Goal: Task Accomplishment & Management: Manage account settings

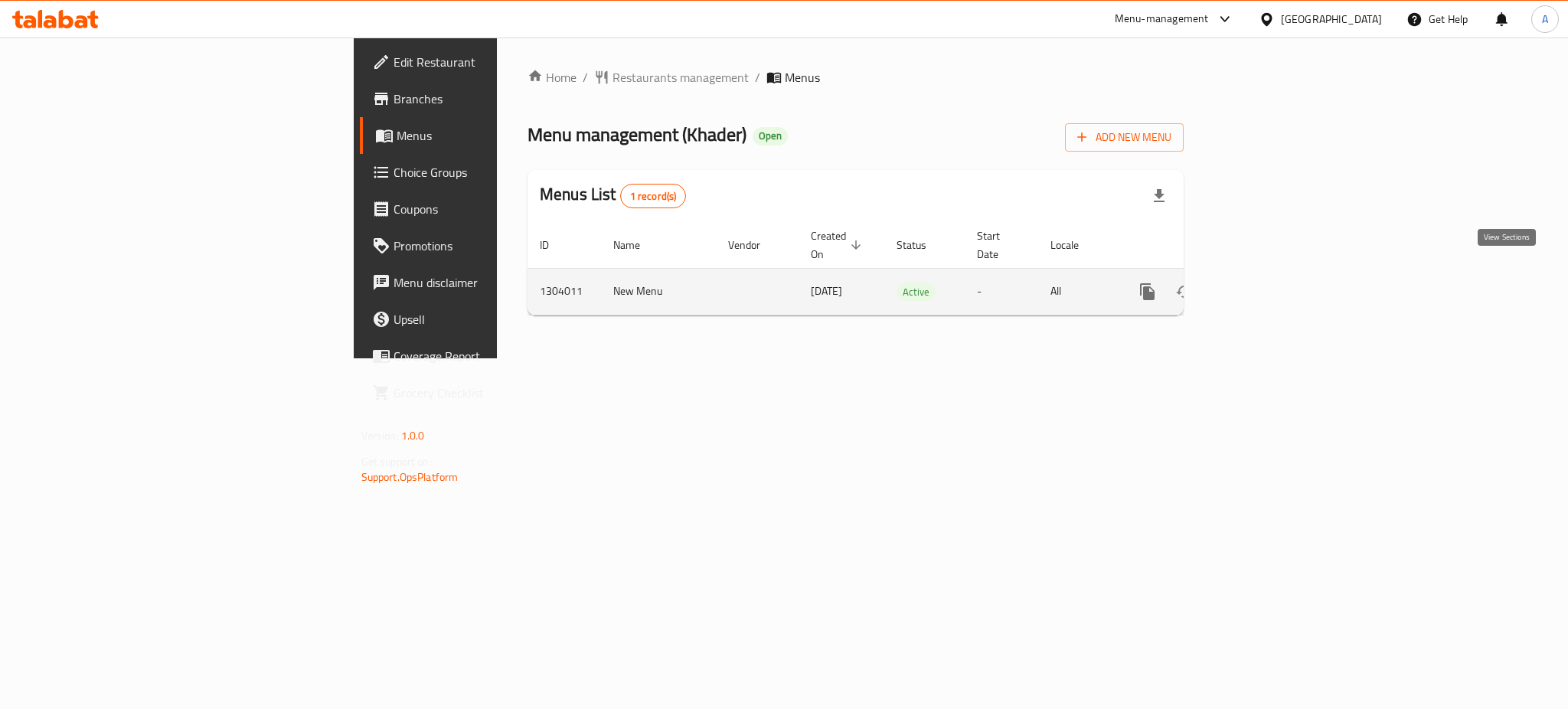
click at [1267, 282] on icon "enhanced table" at bounding box center [1258, 291] width 18 height 19
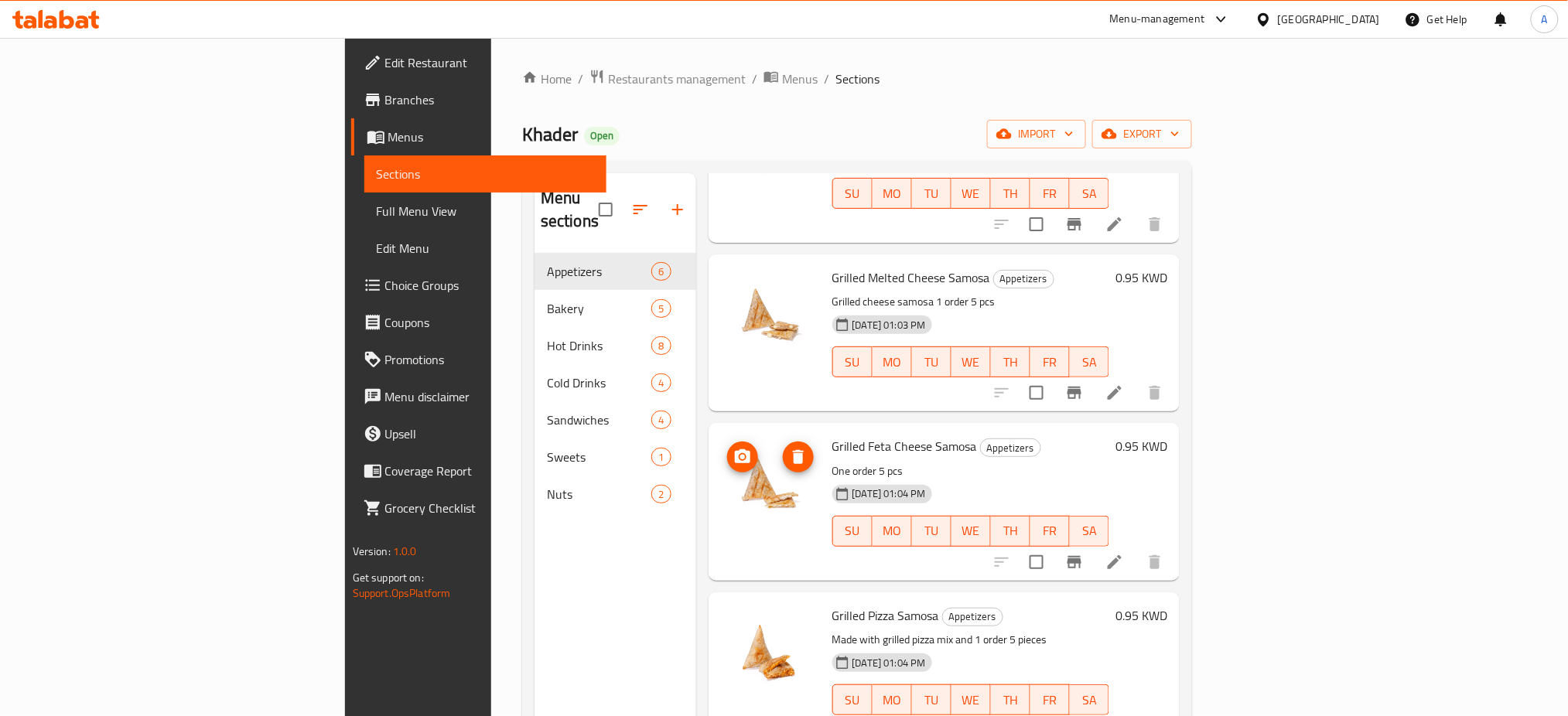
scroll to position [335, 0]
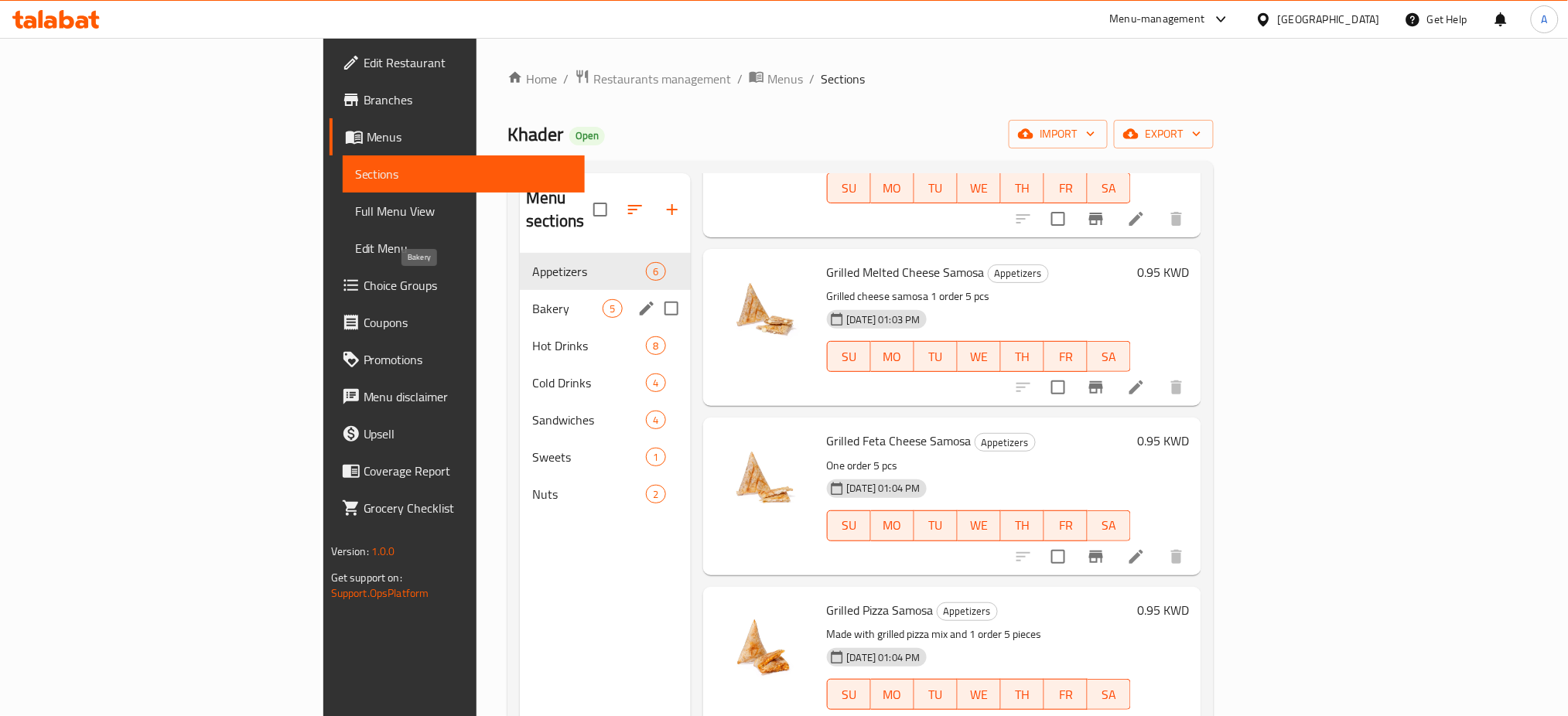
click at [532, 299] on span "Bakery" at bounding box center [568, 308] width 71 height 19
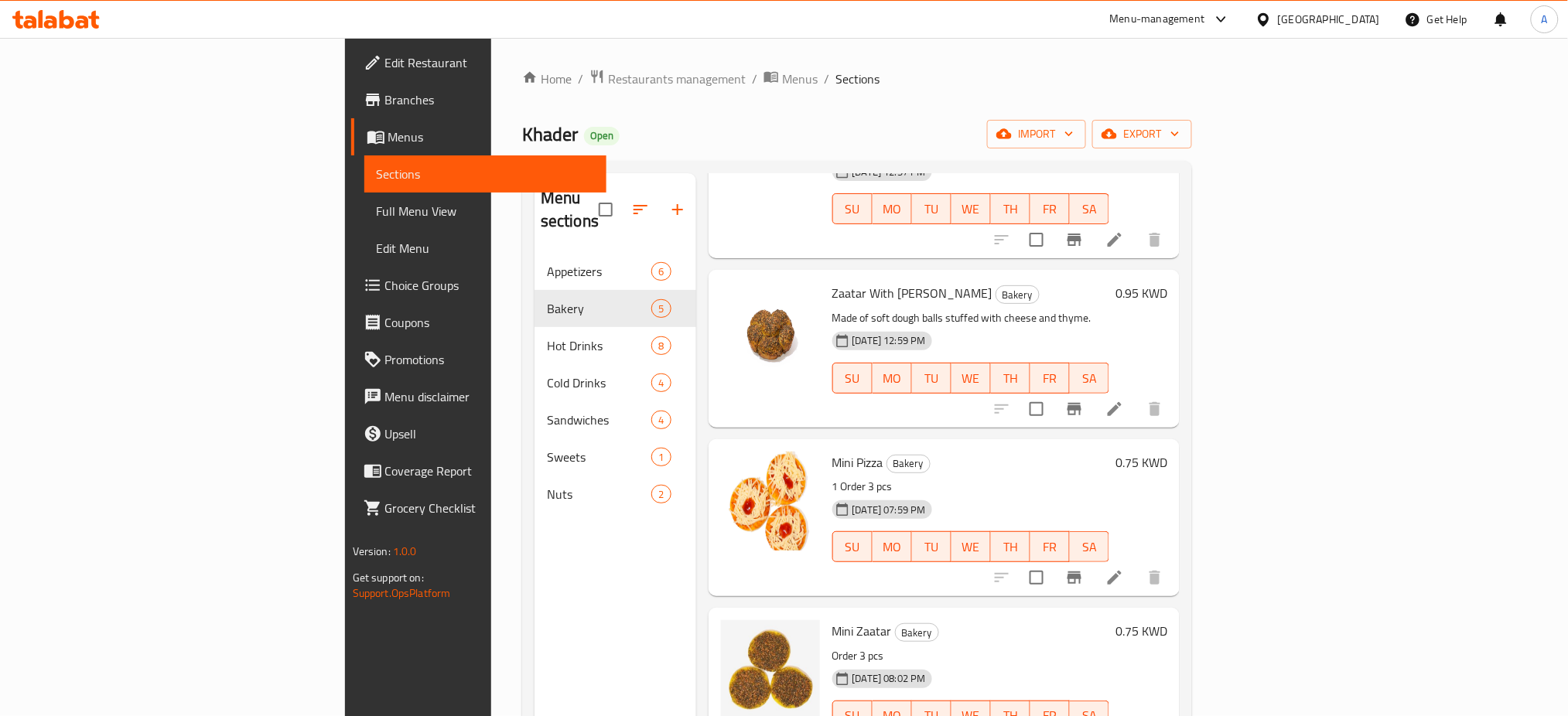
scroll to position [166, 0]
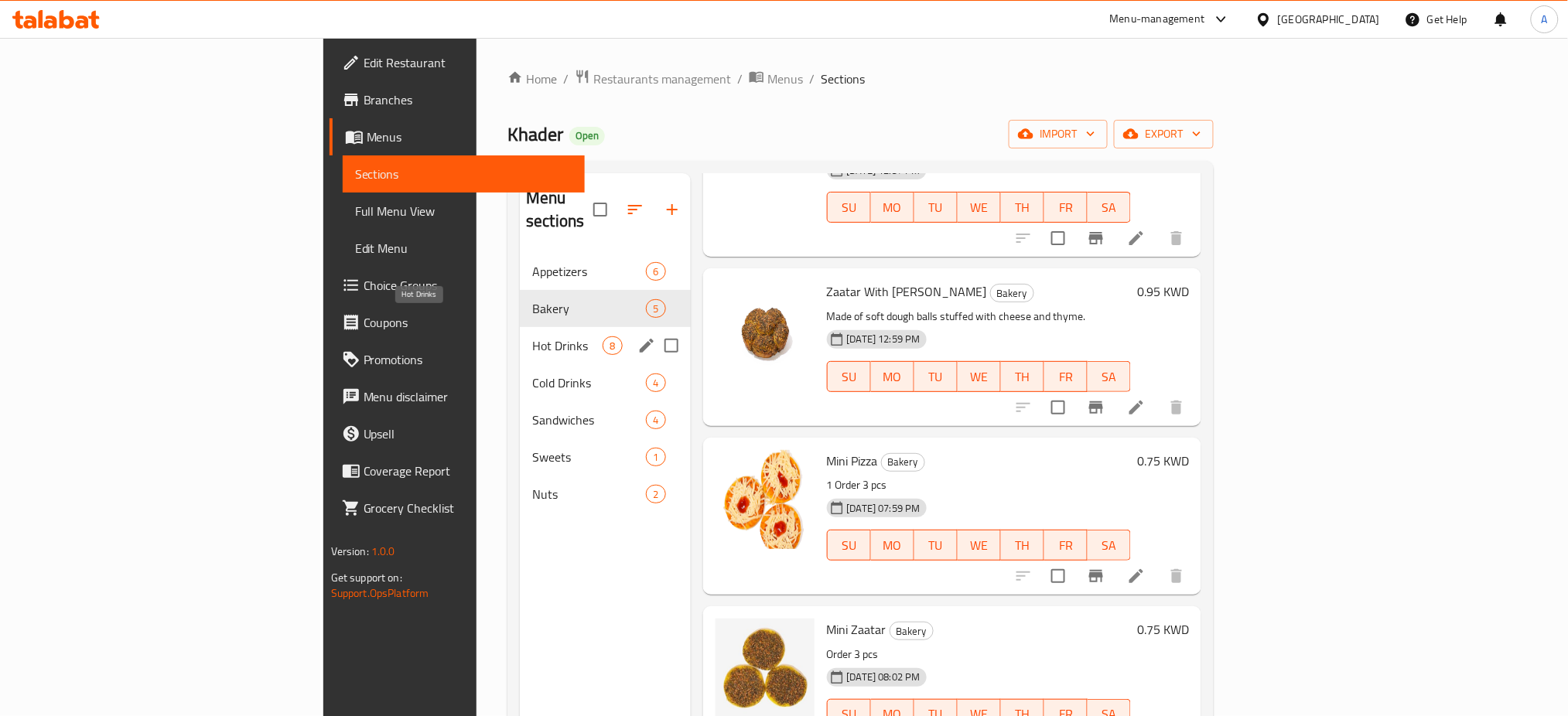
click at [532, 336] on span "Hot Drinks" at bounding box center [568, 345] width 71 height 19
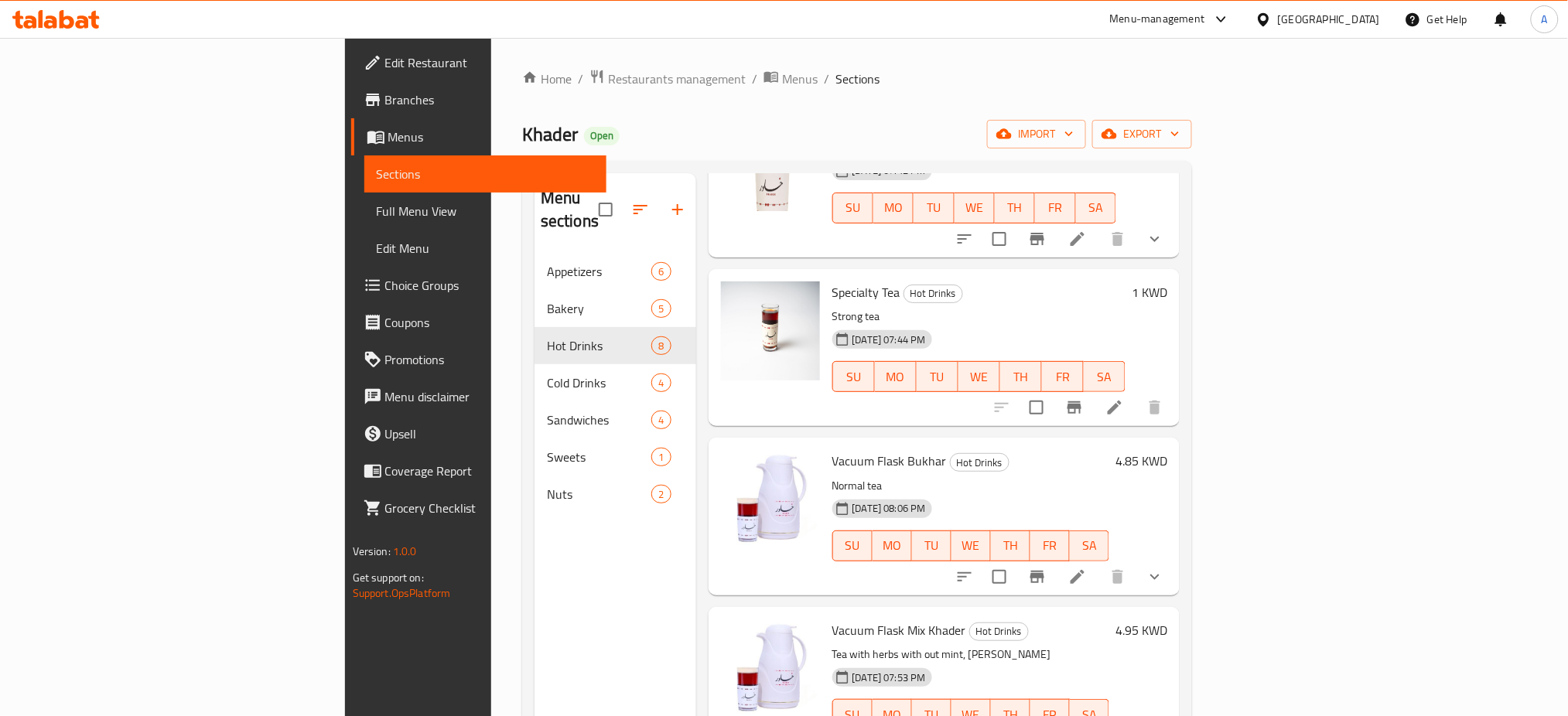
scroll to position [216, 0]
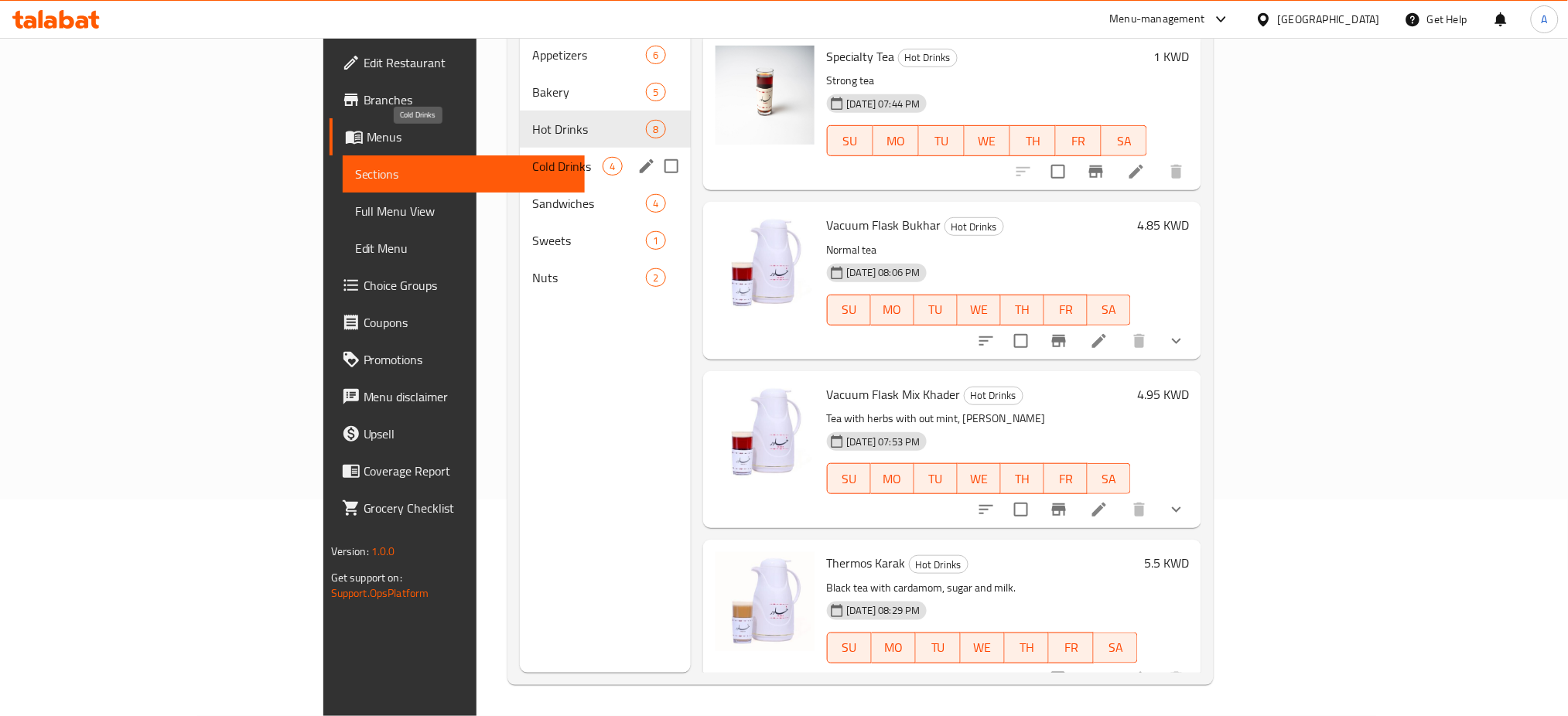
click at [532, 157] on span "Cold Drinks" at bounding box center [568, 166] width 71 height 19
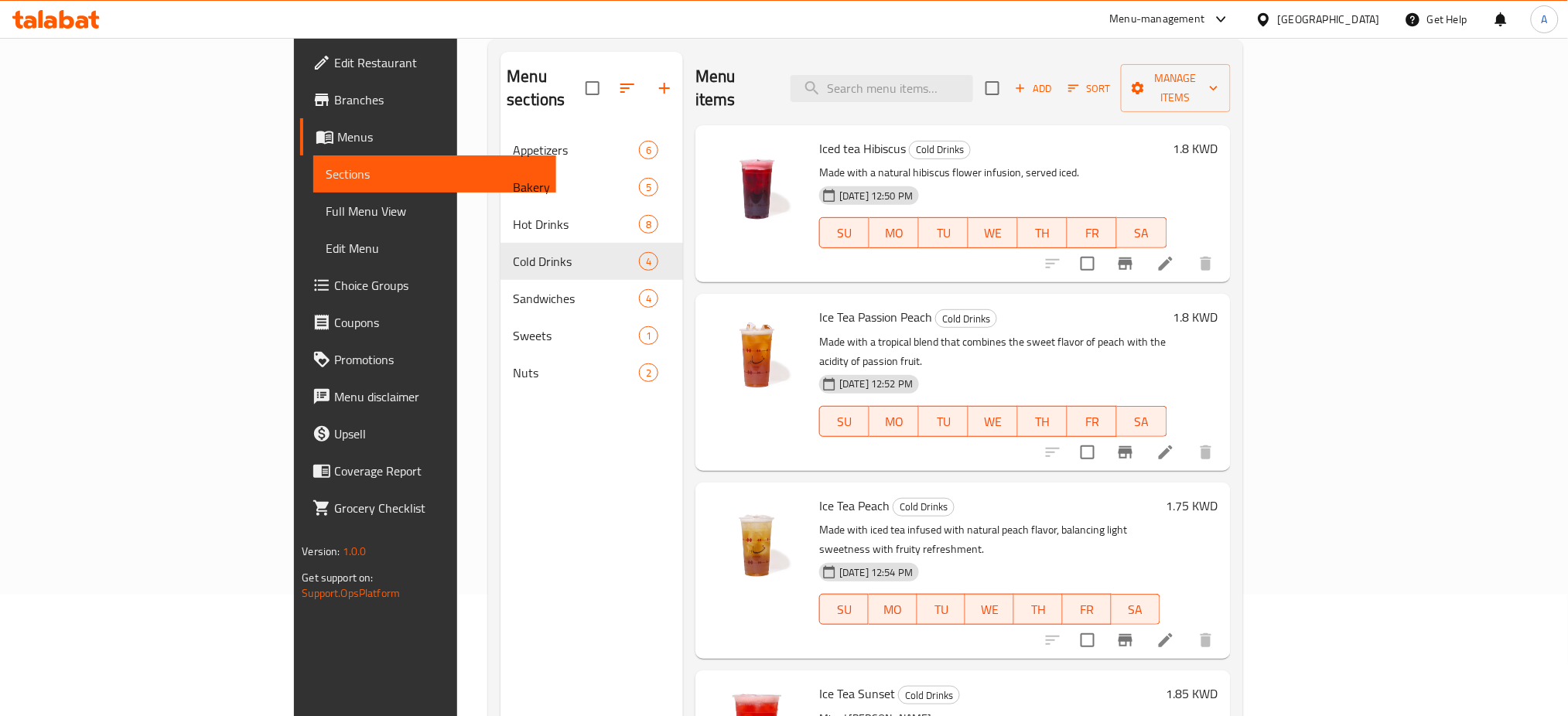
scroll to position [216, 0]
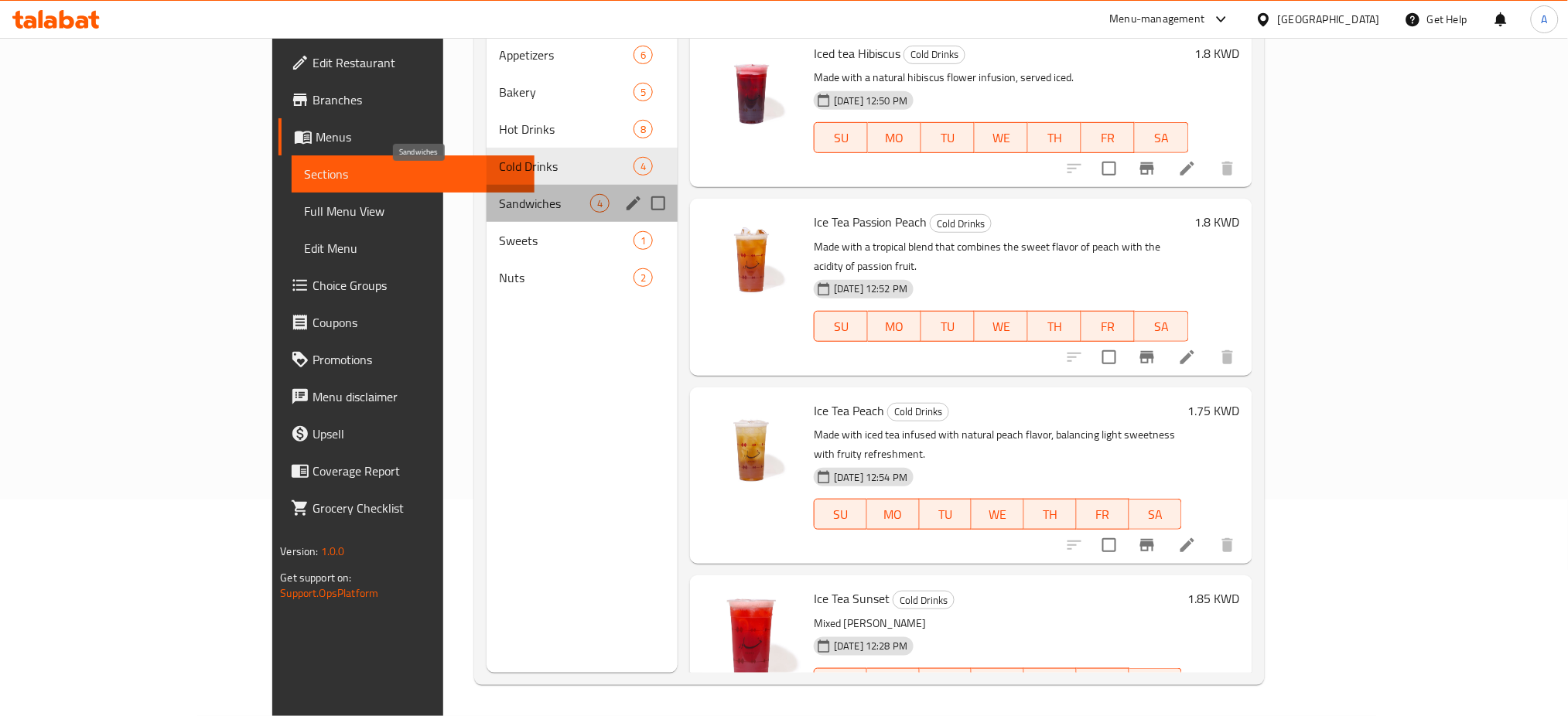
click at [499, 194] on span "Sandwiches" at bounding box center [544, 203] width 91 height 19
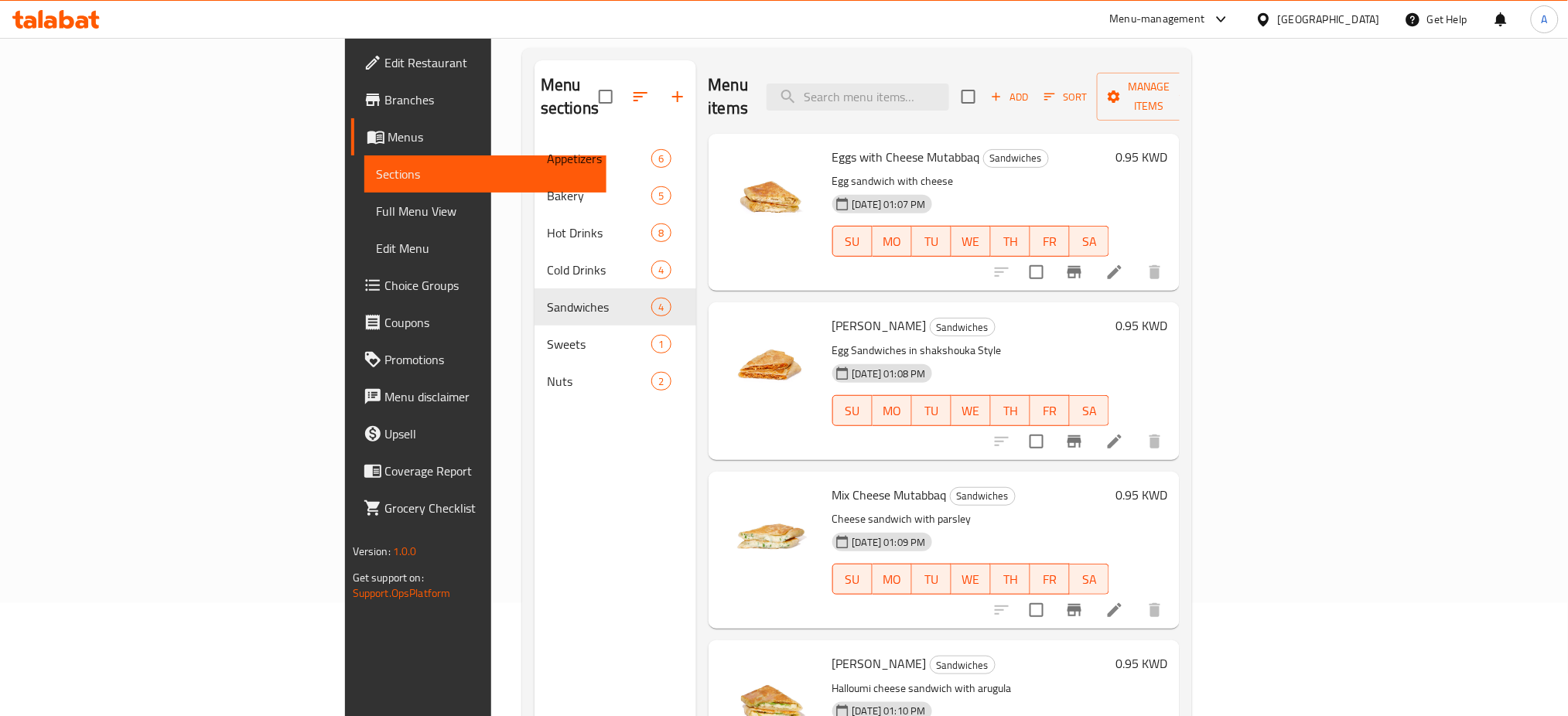
scroll to position [216, 0]
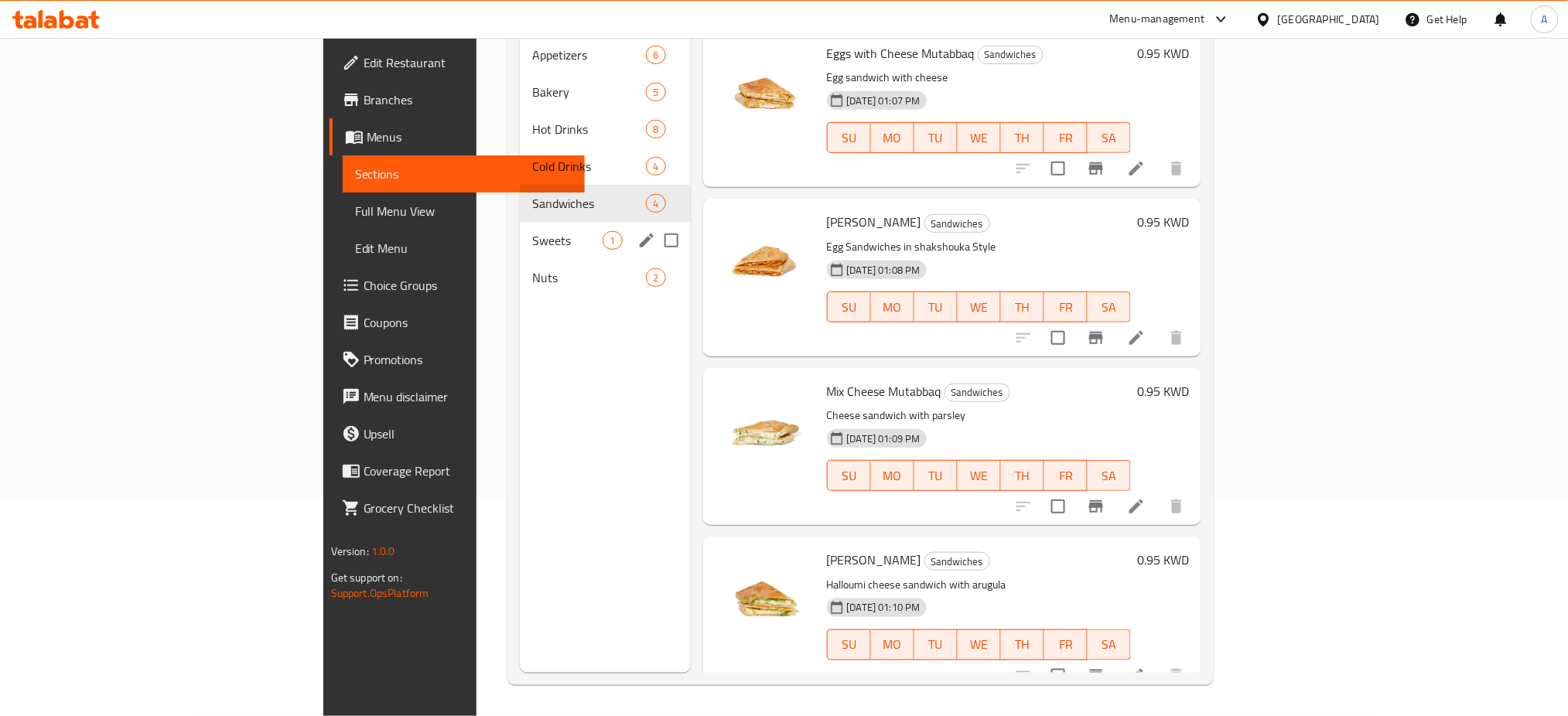
click at [532, 231] on span "Sweets" at bounding box center [568, 240] width 71 height 19
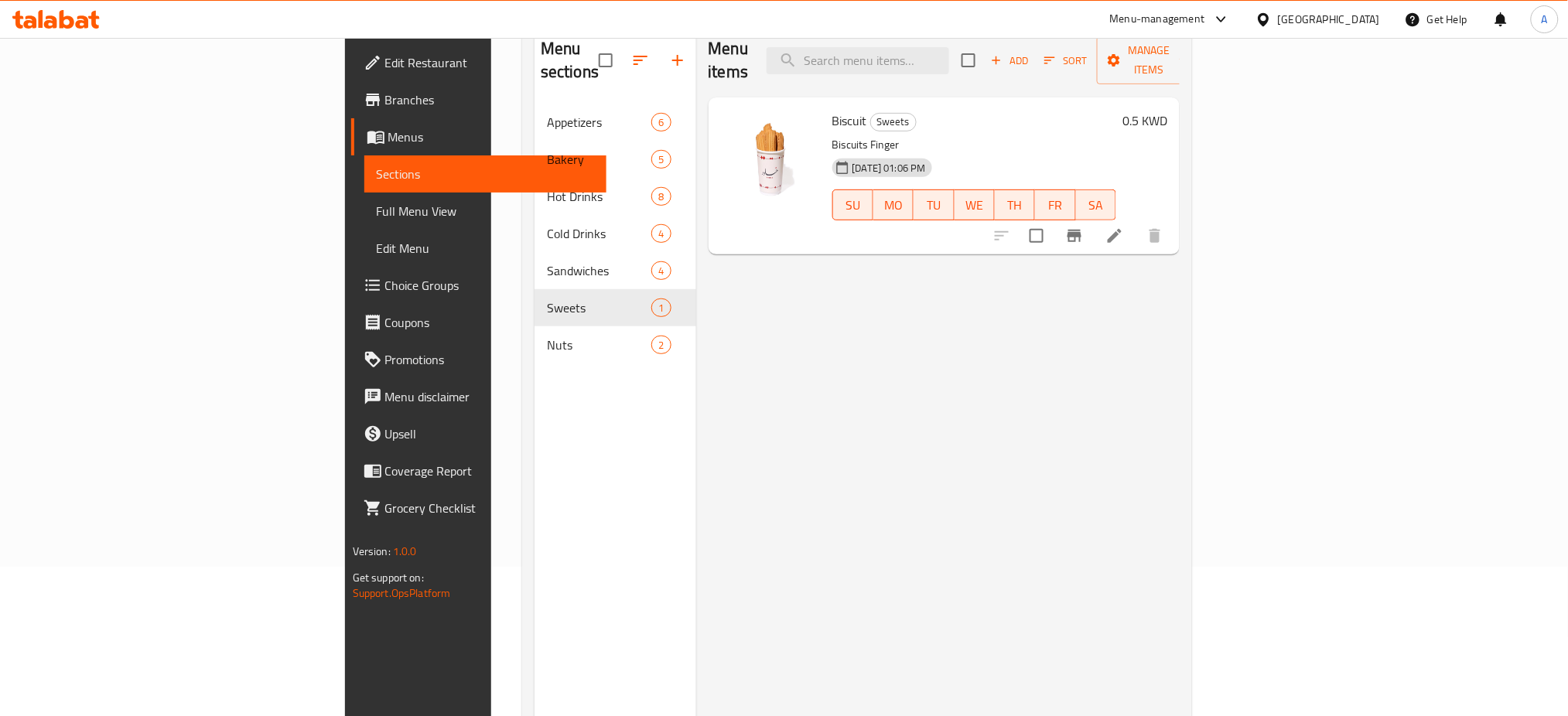
scroll to position [114, 0]
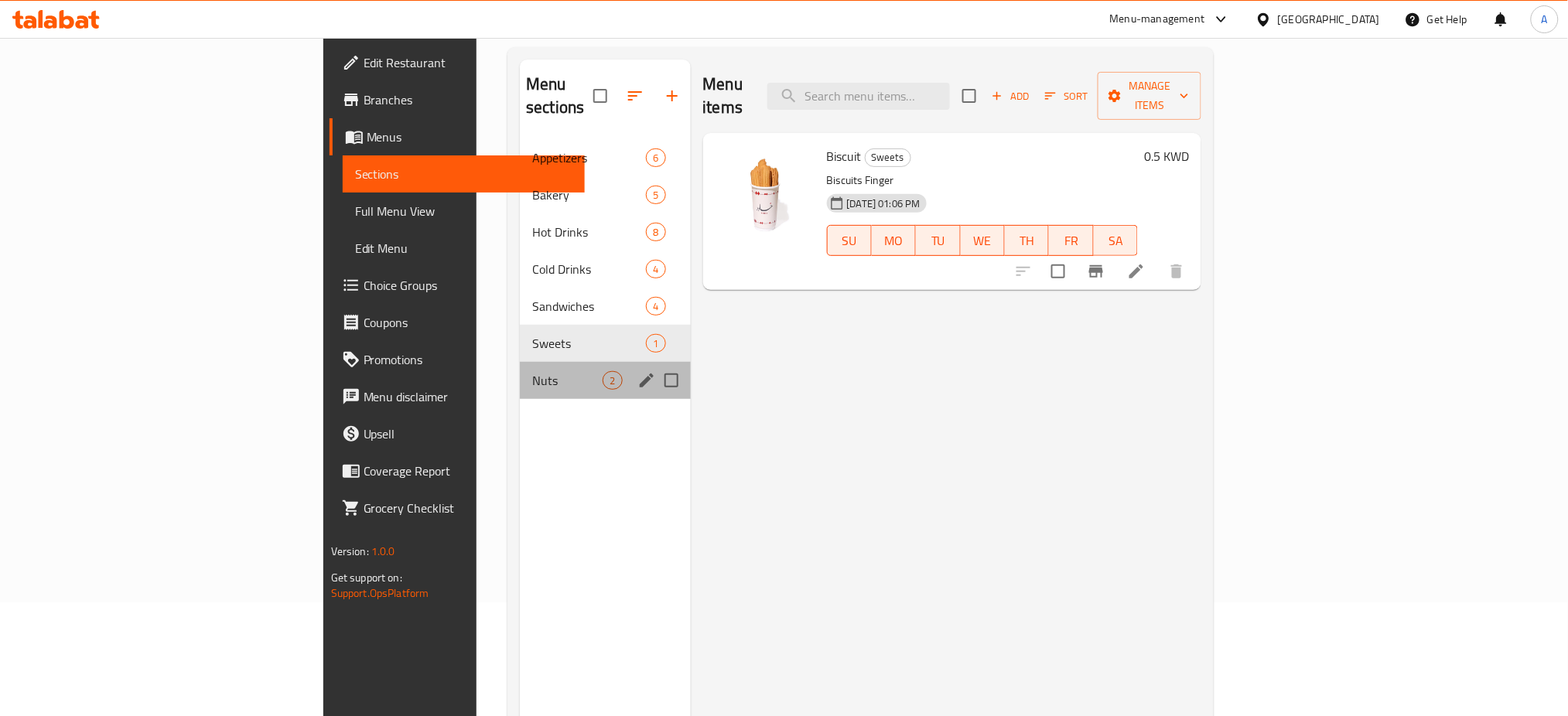
click at [520, 362] on div "Nuts 2" at bounding box center [605, 381] width 170 height 37
